Goal: Information Seeking & Learning: Learn about a topic

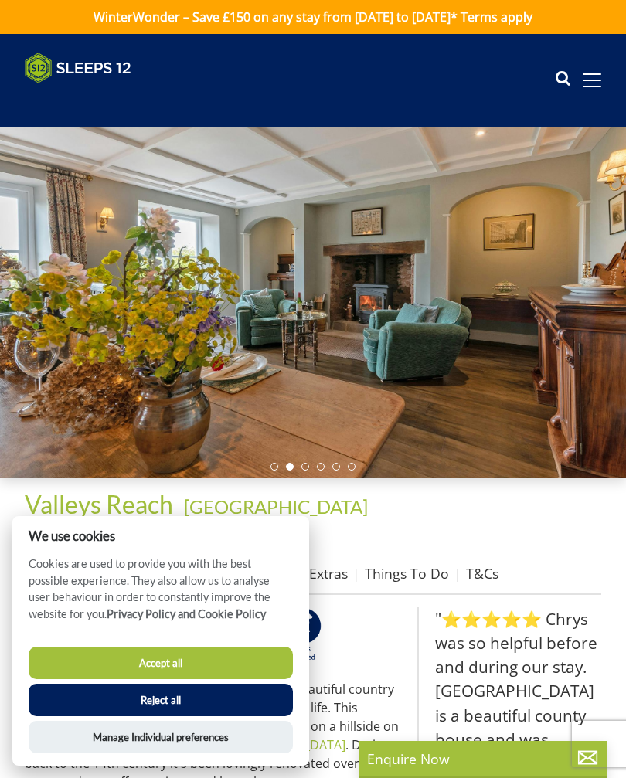
click at [171, 666] on button "Accept all" at bounding box center [161, 662] width 264 height 32
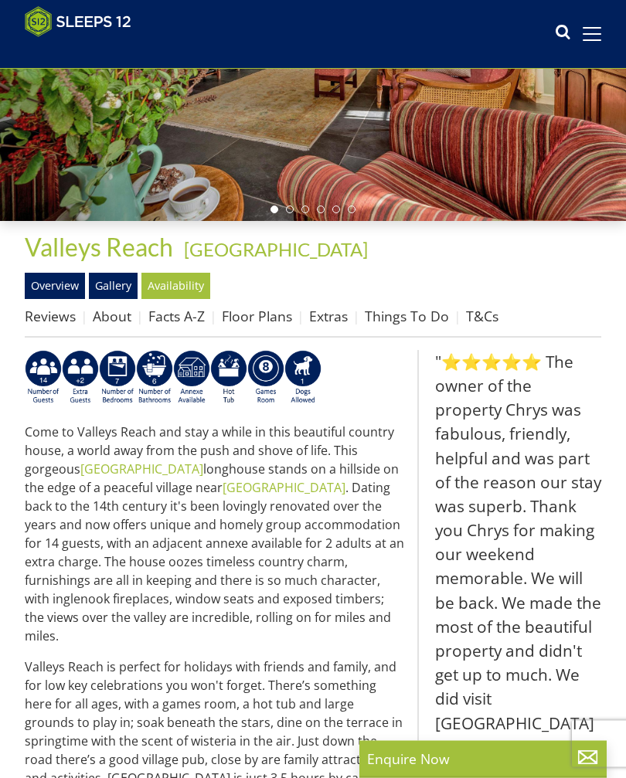
click at [260, 310] on link "Floor Plans" at bounding box center [257, 316] width 70 height 19
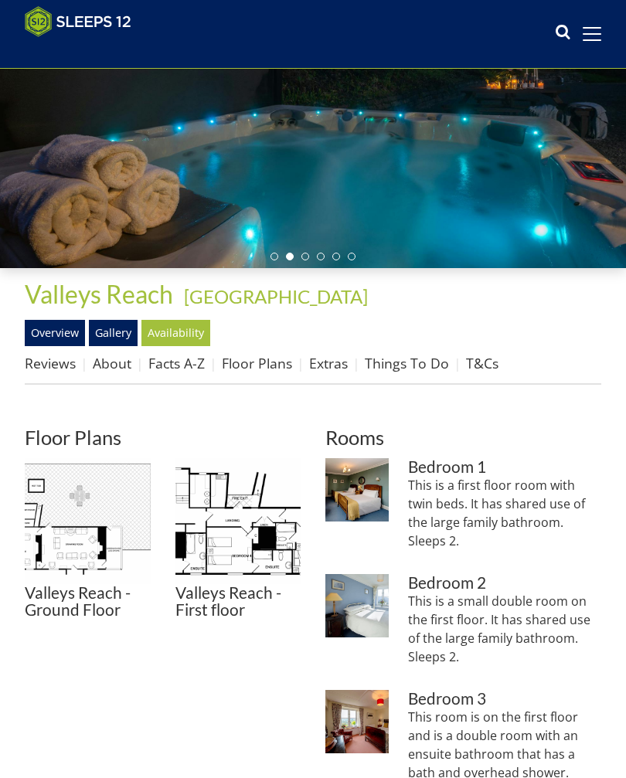
scroll to position [185, 0]
click at [97, 526] on img at bounding box center [88, 521] width 126 height 126
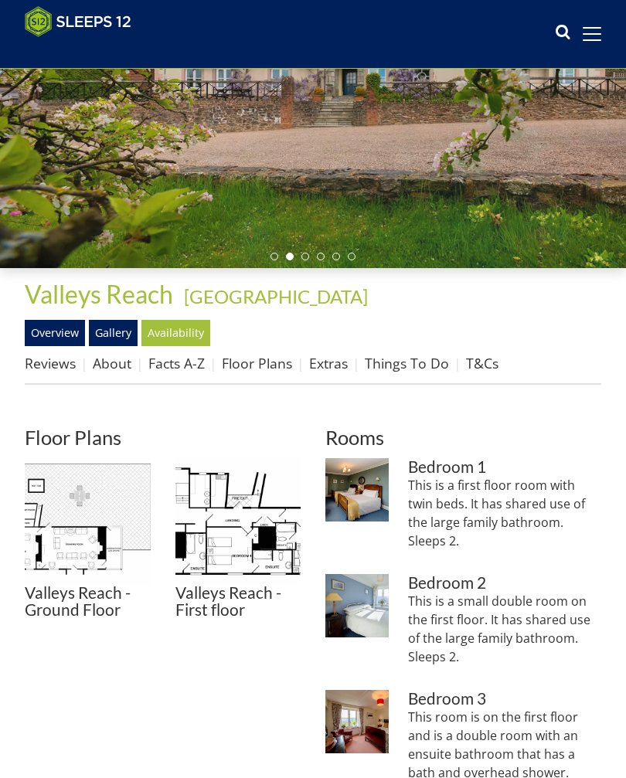
click at [246, 523] on img at bounding box center [238, 521] width 126 height 126
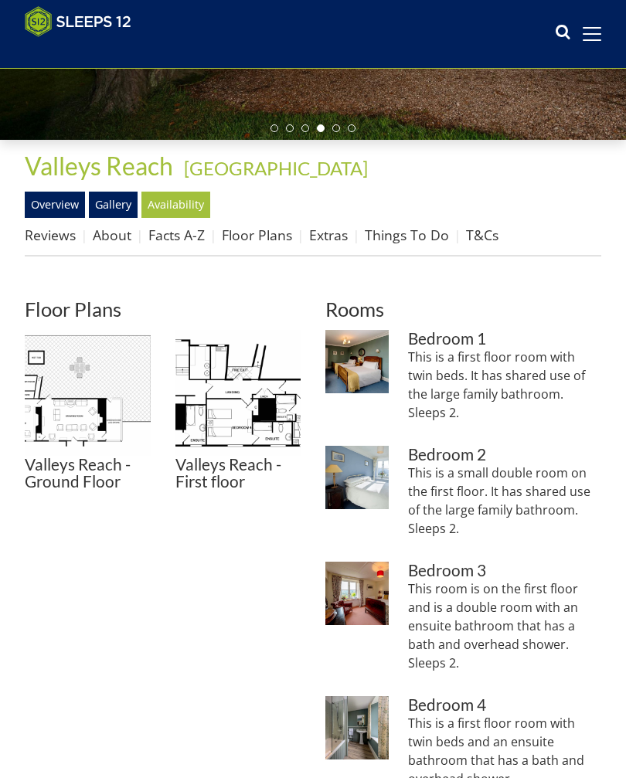
scroll to position [314, 0]
click at [248, 426] on img at bounding box center [238, 393] width 126 height 126
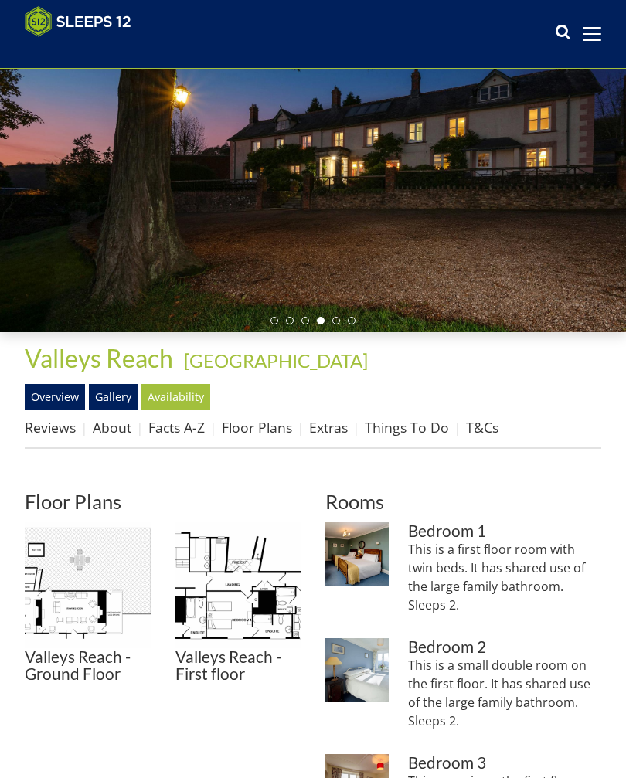
scroll to position [120, 0]
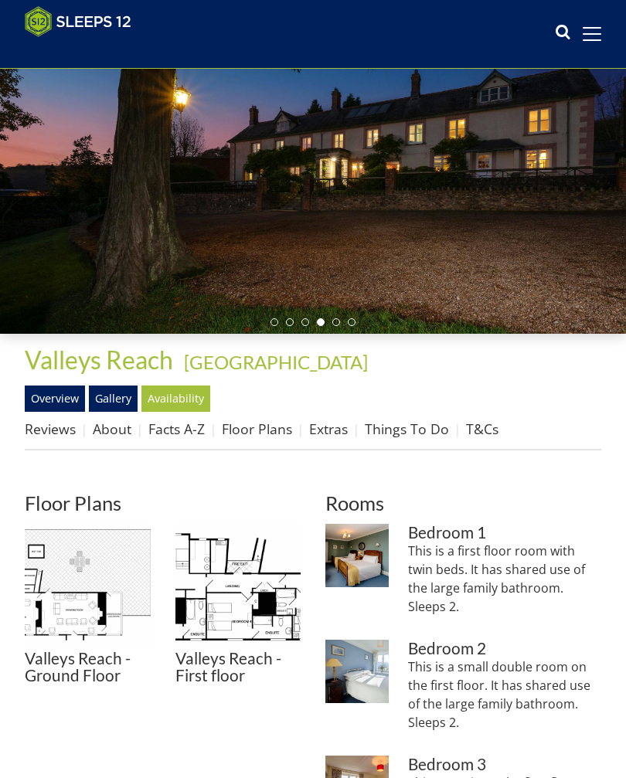
click at [116, 395] on link "Gallery" at bounding box center [113, 398] width 49 height 26
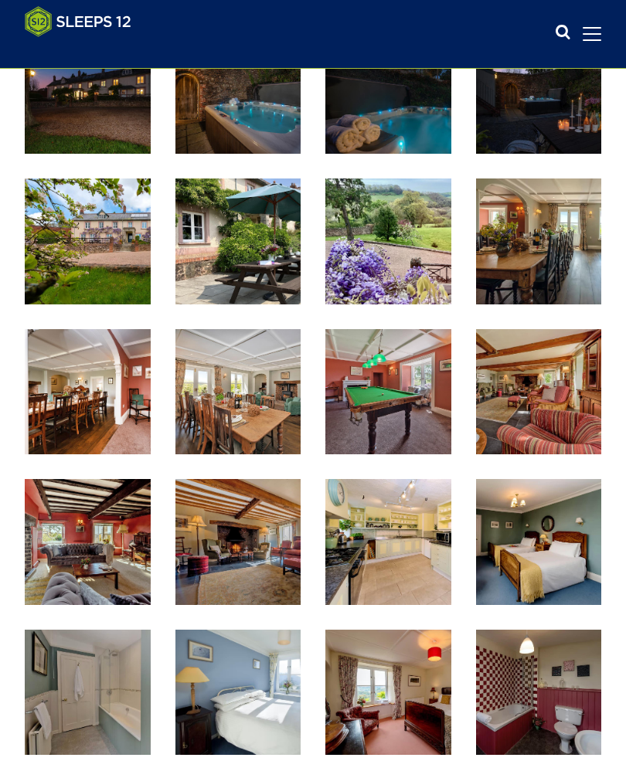
scroll to position [554, 0]
click at [557, 544] on img at bounding box center [539, 542] width 126 height 126
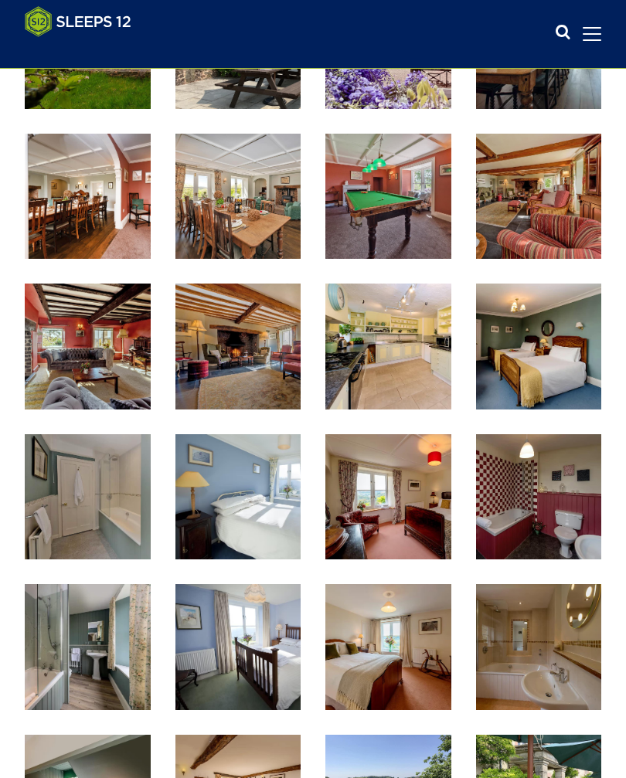
scroll to position [748, 0]
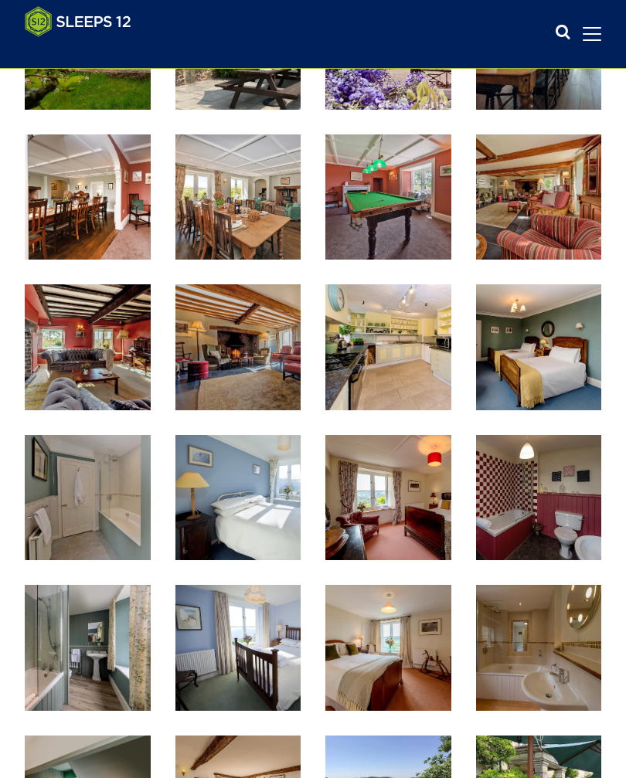
click at [550, 361] on img at bounding box center [539, 347] width 126 height 126
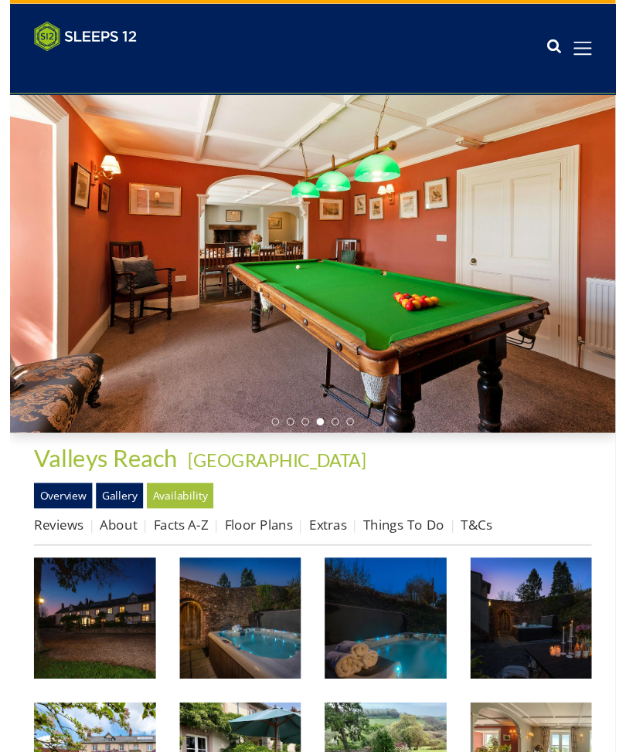
scroll to position [0, 0]
